Goal: Information Seeking & Learning: Find contact information

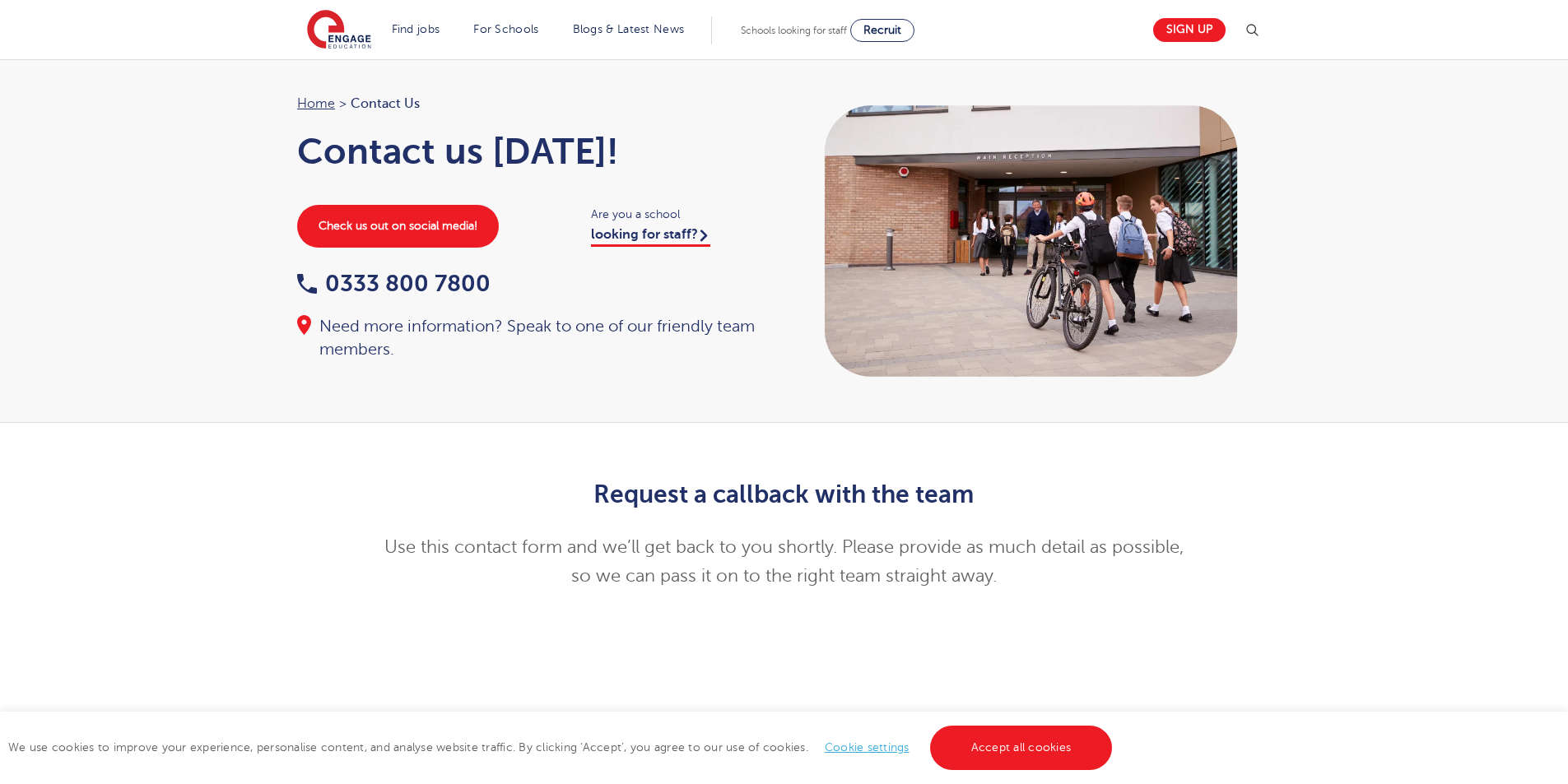
click at [1310, 51] on header "Find jobs All vacancies We have one of the UK's largest database. and with hund…" at bounding box center [784, 29] width 1568 height 59
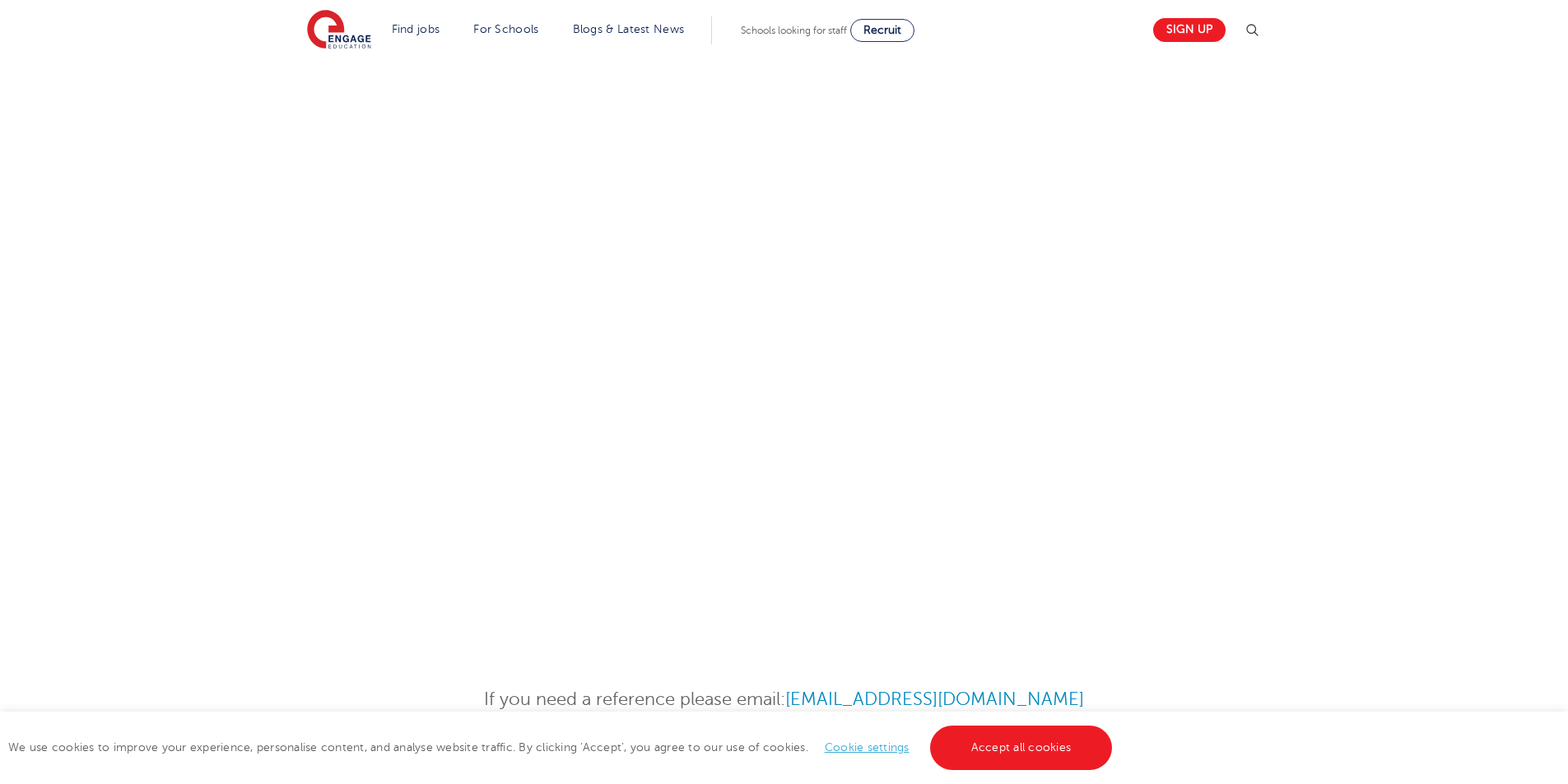
scroll to position [905, 0]
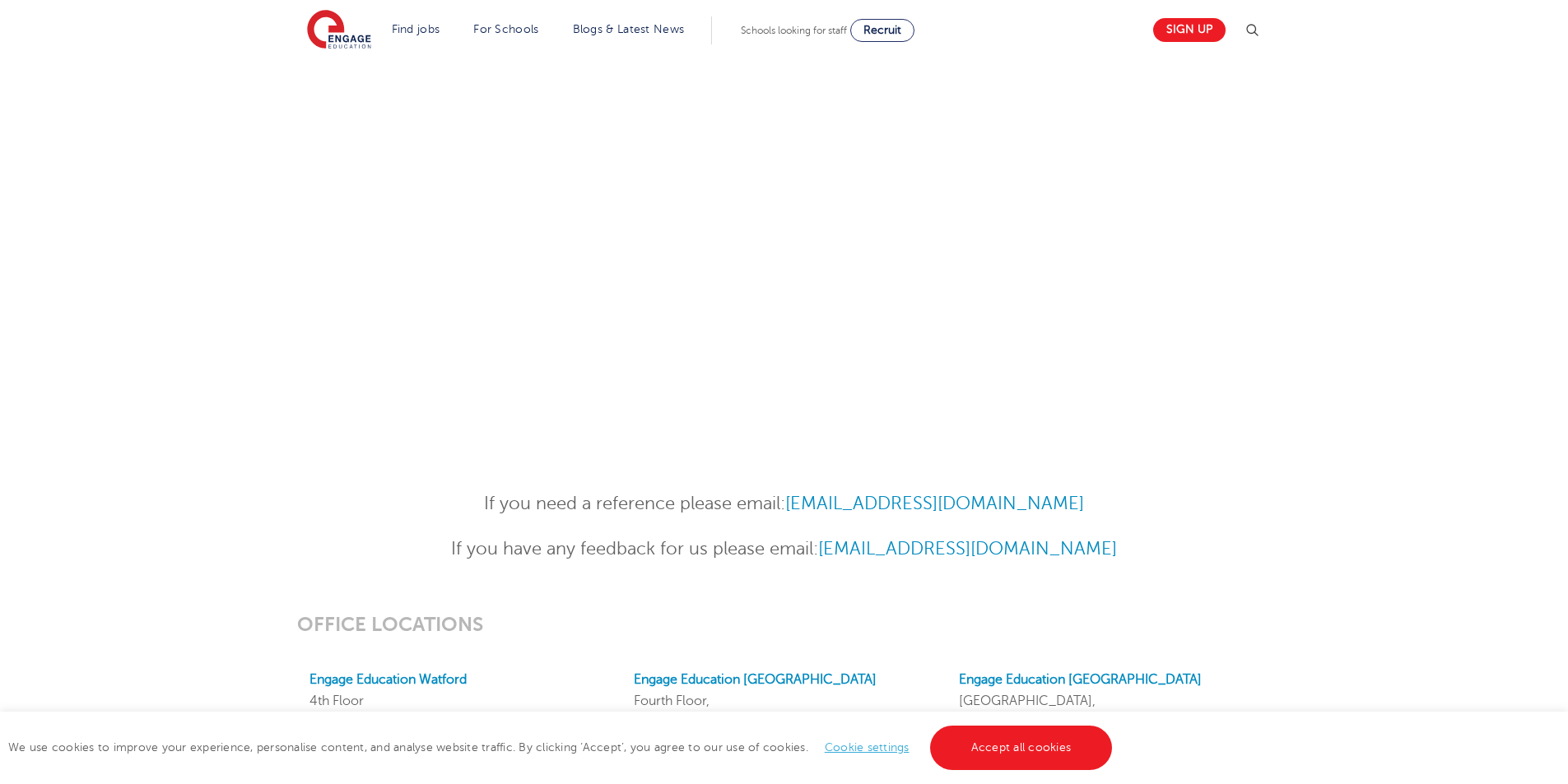
drag, startPoint x: 793, startPoint y: 502, endPoint x: 1112, endPoint y: 494, distance: 319.1
click at [1112, 494] on p "If you need a reference please email: [EMAIL_ADDRESS][DOMAIN_NAME]" at bounding box center [784, 504] width 807 height 29
drag, startPoint x: 1099, startPoint y: 502, endPoint x: 870, endPoint y: 513, distance: 229.3
click at [929, 509] on p "If you need a reference please email: [EMAIL_ADDRESS][DOMAIN_NAME]" at bounding box center [784, 504] width 807 height 29
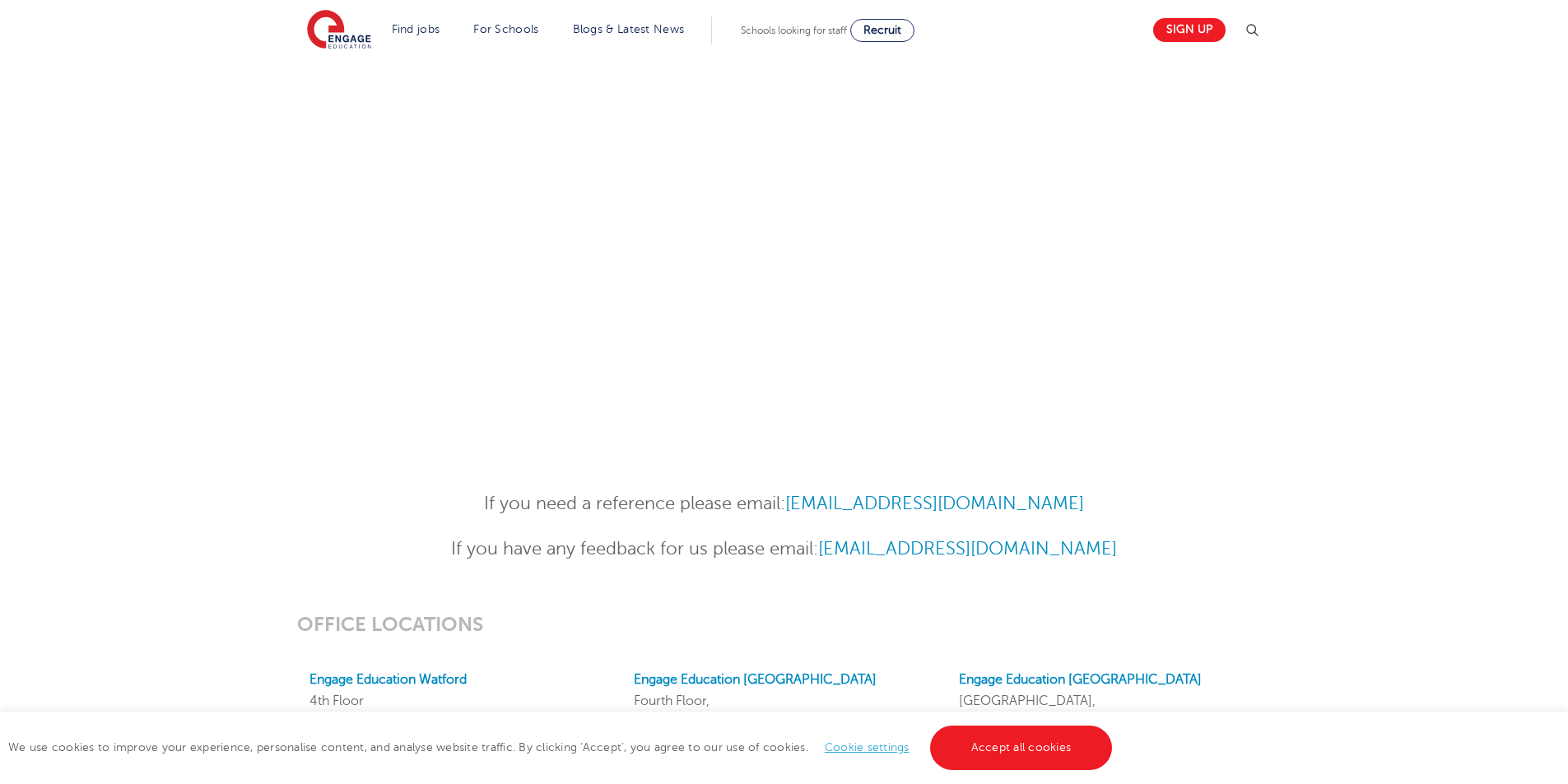
click at [1183, 536] on p "If you have any feedback for us please email: [EMAIL_ADDRESS][DOMAIN_NAME]" at bounding box center [784, 549] width 807 height 29
drag, startPoint x: 1110, startPoint y: 498, endPoint x: 796, endPoint y: 502, distance: 314.0
click at [796, 502] on p "If you need a reference please email: [EMAIL_ADDRESS][DOMAIN_NAME]" at bounding box center [784, 504] width 807 height 29
copy link "[EMAIL_ADDRESS][DOMAIN_NAME]"
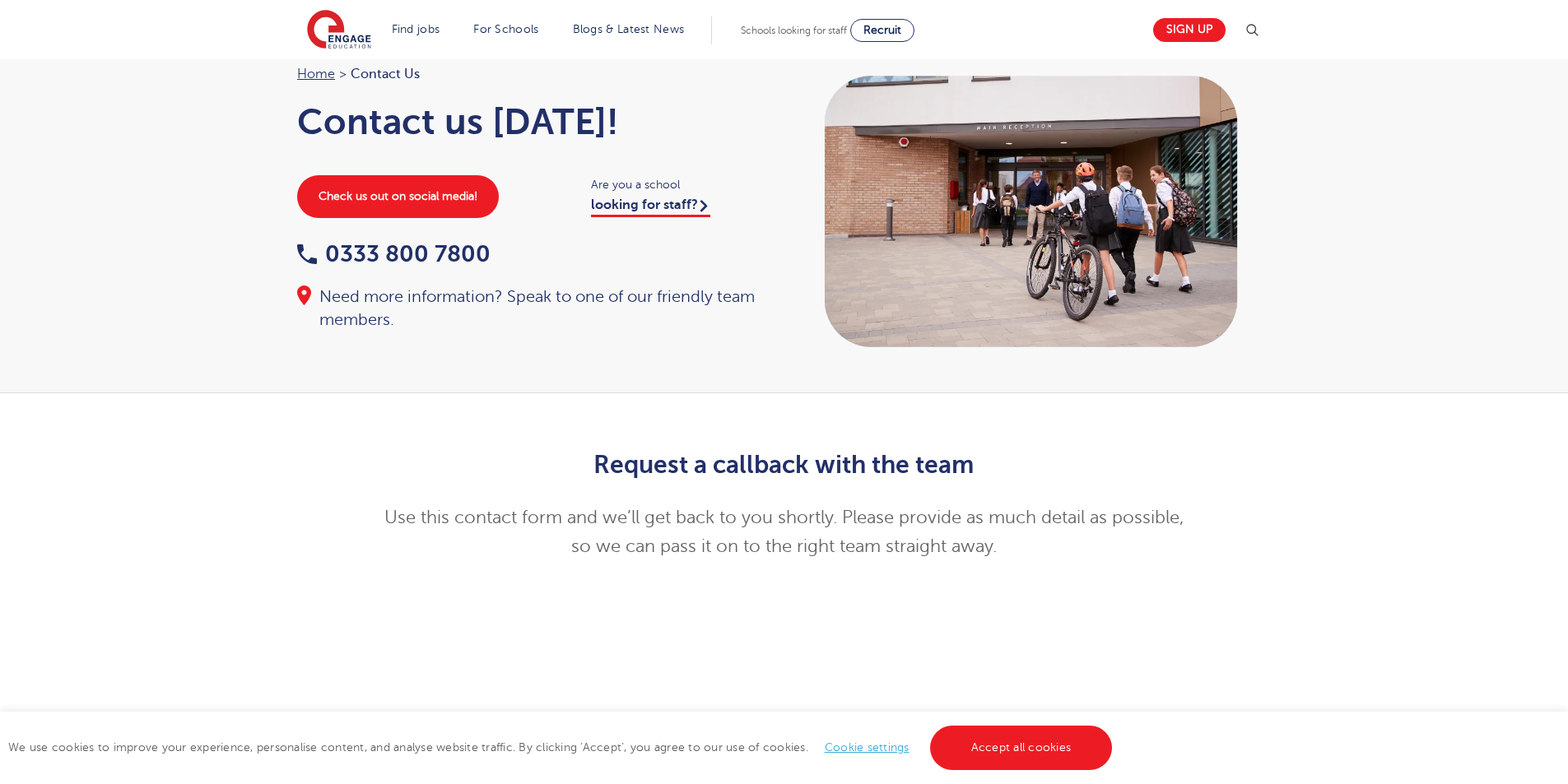
scroll to position [0, 0]
